Goal: Find specific page/section: Find specific page/section

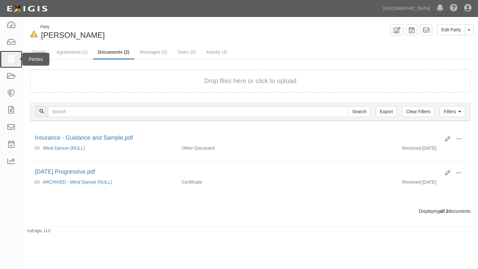
click at [11, 61] on icon at bounding box center [10, 59] width 9 height 7
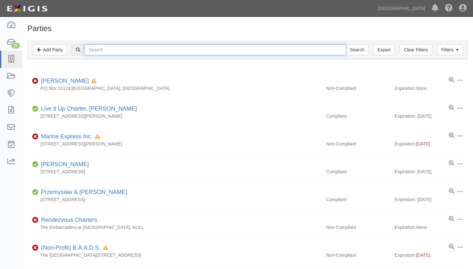
drag, startPoint x: 109, startPoint y: 49, endPoint x: 458, endPoint y: 59, distance: 349.0
click at [109, 49] on input "text" at bounding box center [215, 49] width 262 height 11
type input "stang"
click at [346, 44] on input "Search" at bounding box center [357, 49] width 23 height 11
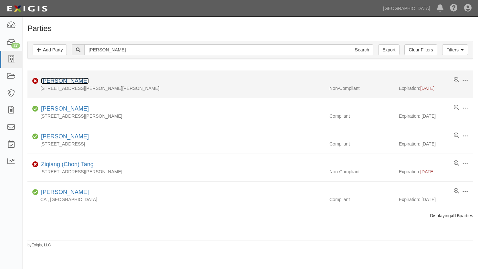
click at [60, 82] on link "Eric B Stang" at bounding box center [65, 81] width 48 height 6
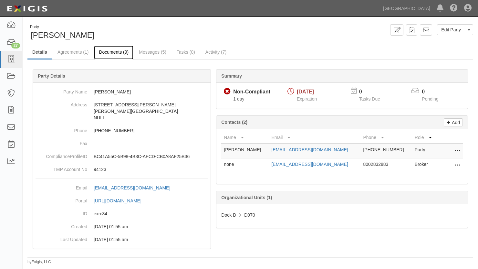
click at [109, 48] on link "Documents (9)" at bounding box center [113, 53] width 39 height 14
